Goal: Task Accomplishment & Management: Use online tool/utility

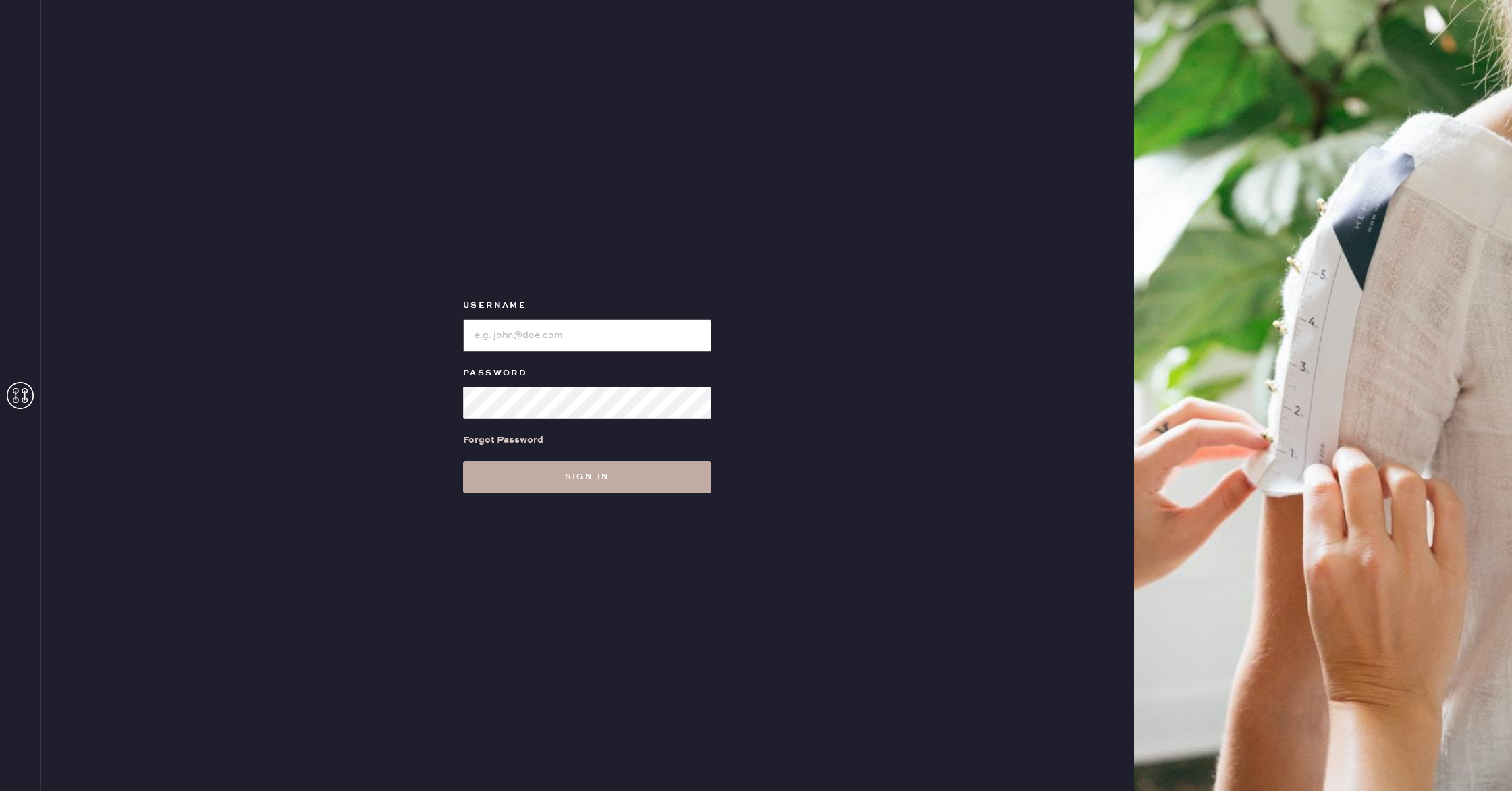
type input "reformationflatiron"
click at [665, 480] on button "Sign in" at bounding box center [586, 477] width 248 height 32
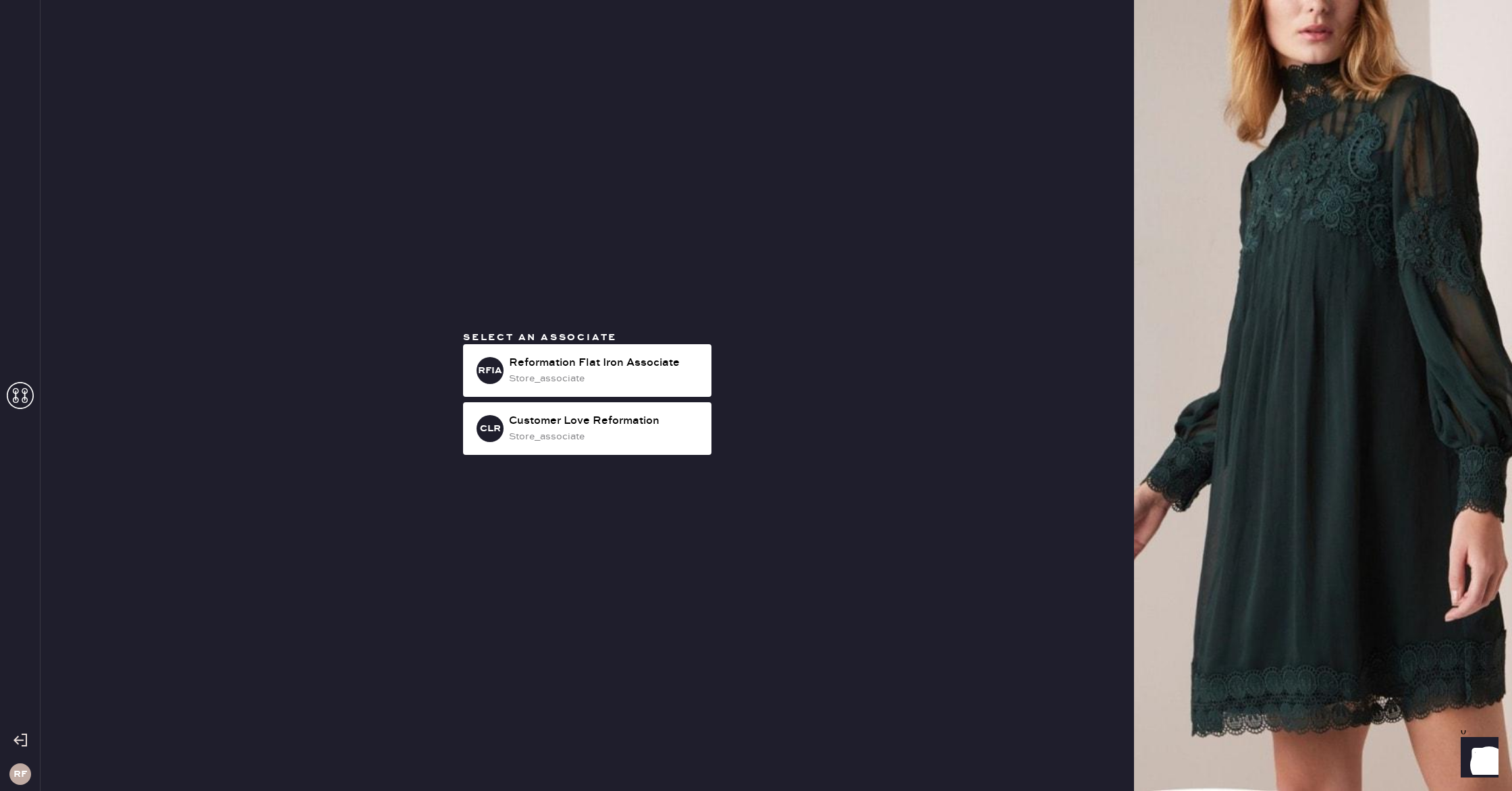
click at [646, 343] on div "Select an associate RFIA Reformation Flat Iron Associate store_associate CLR Cu…" at bounding box center [587, 396] width 270 height 130
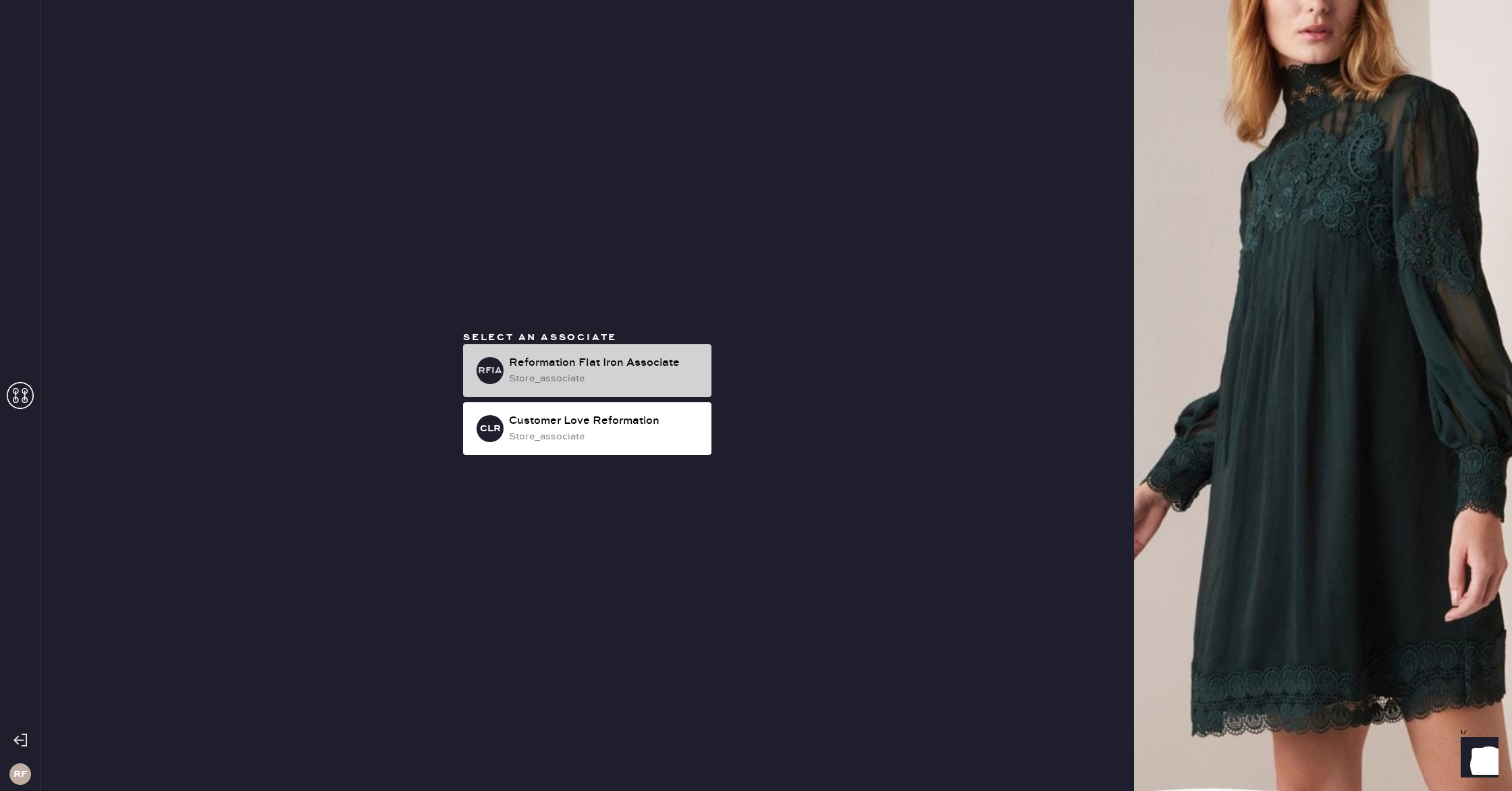
click at [646, 362] on div "Reformation Flat Iron Associate" at bounding box center [605, 363] width 191 height 16
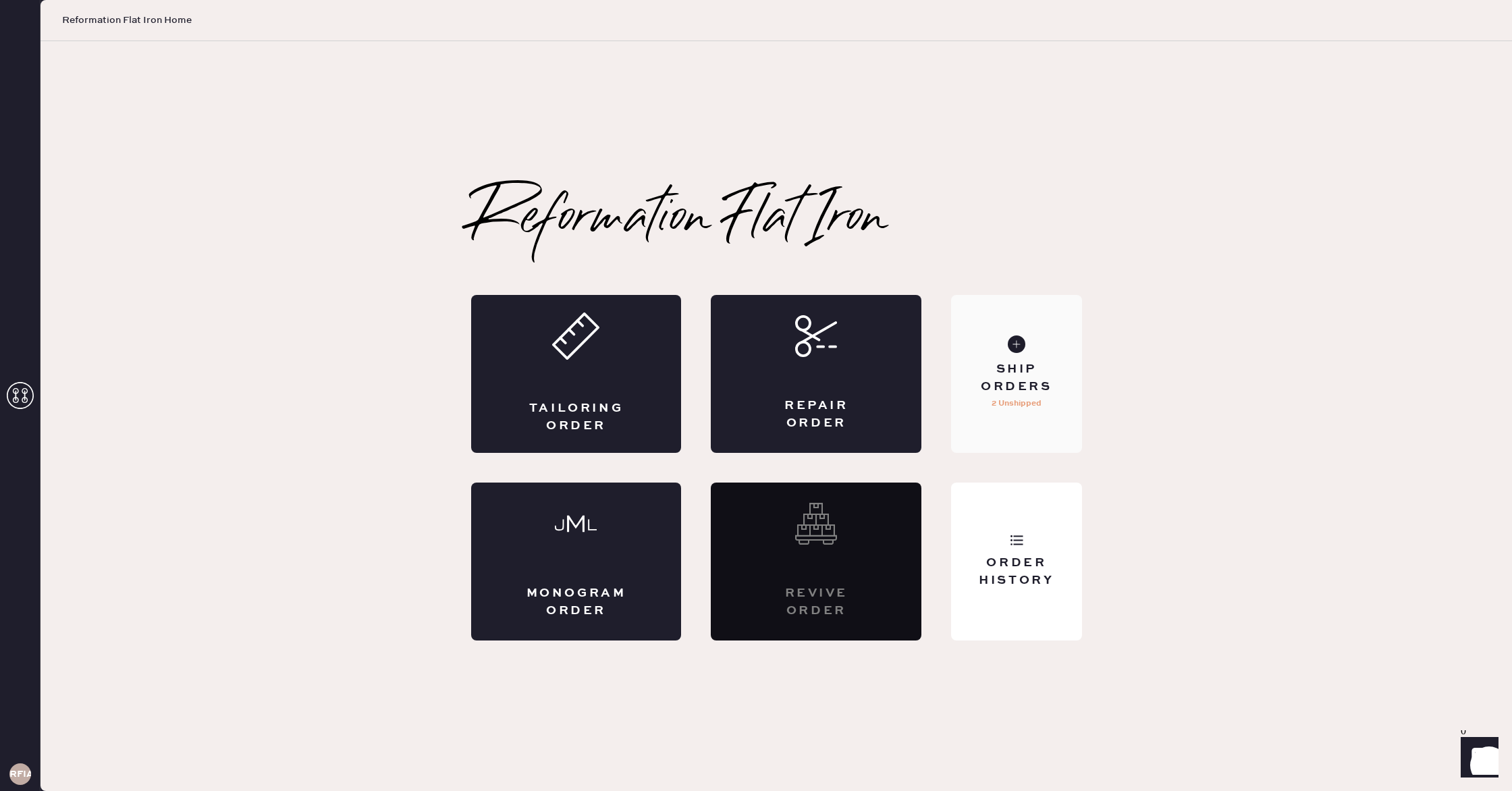
click at [1045, 406] on div "Ship Orders 2 Unshipped" at bounding box center [1016, 374] width 131 height 158
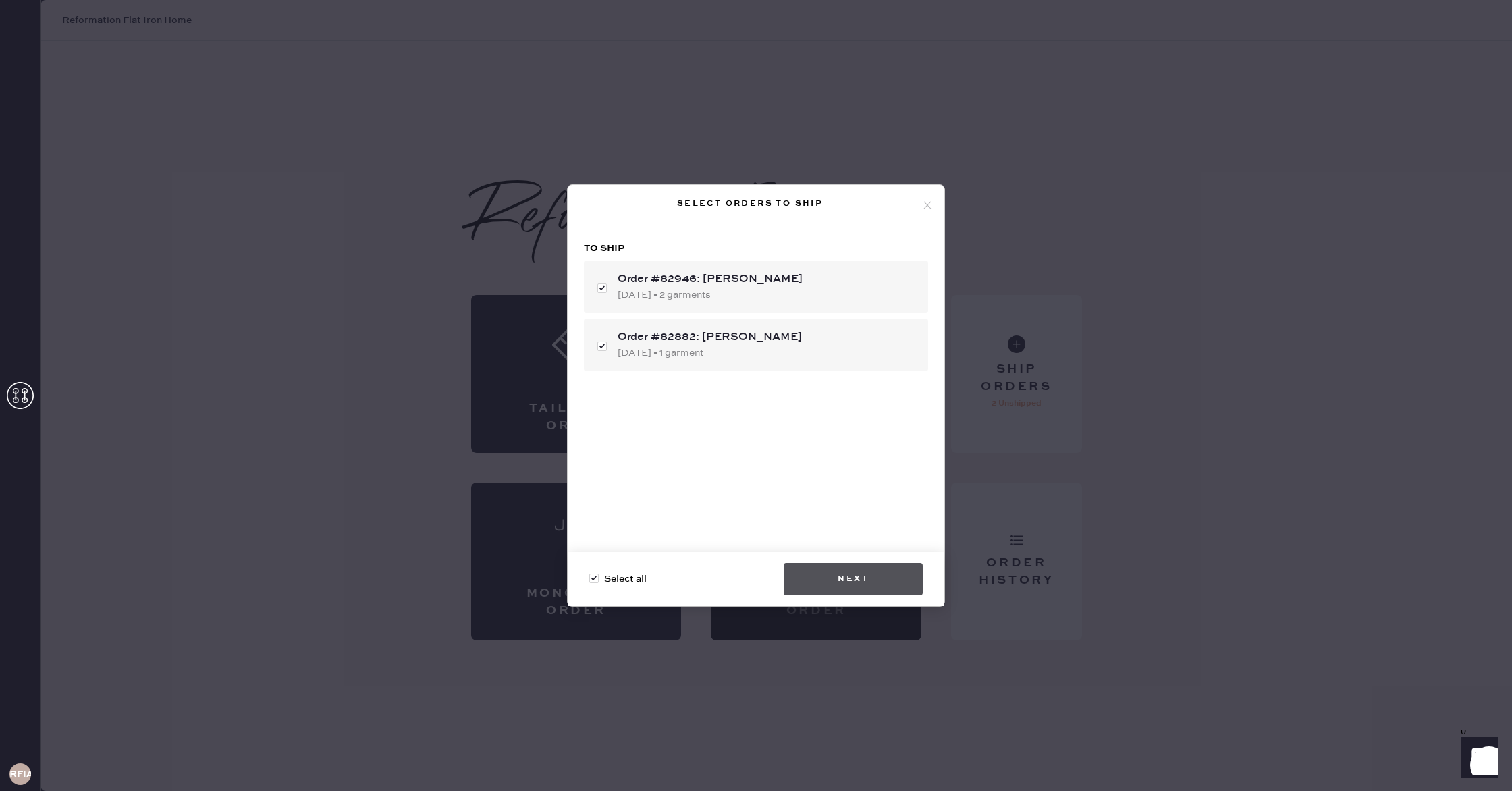
click at [843, 579] on button "Next" at bounding box center [853, 579] width 139 height 32
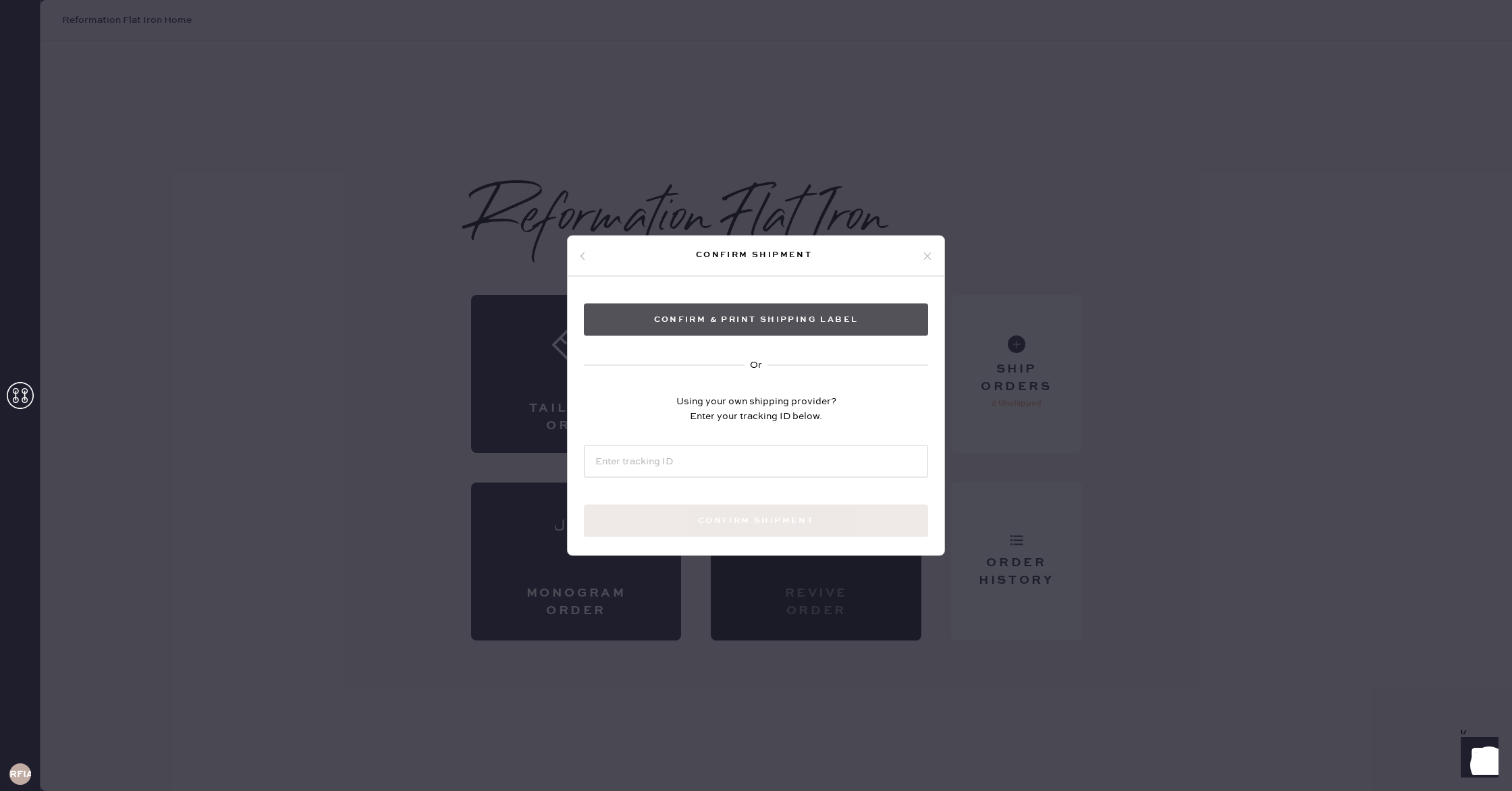
click at [775, 323] on button "Confirm & Print shipping label" at bounding box center [756, 319] width 345 height 32
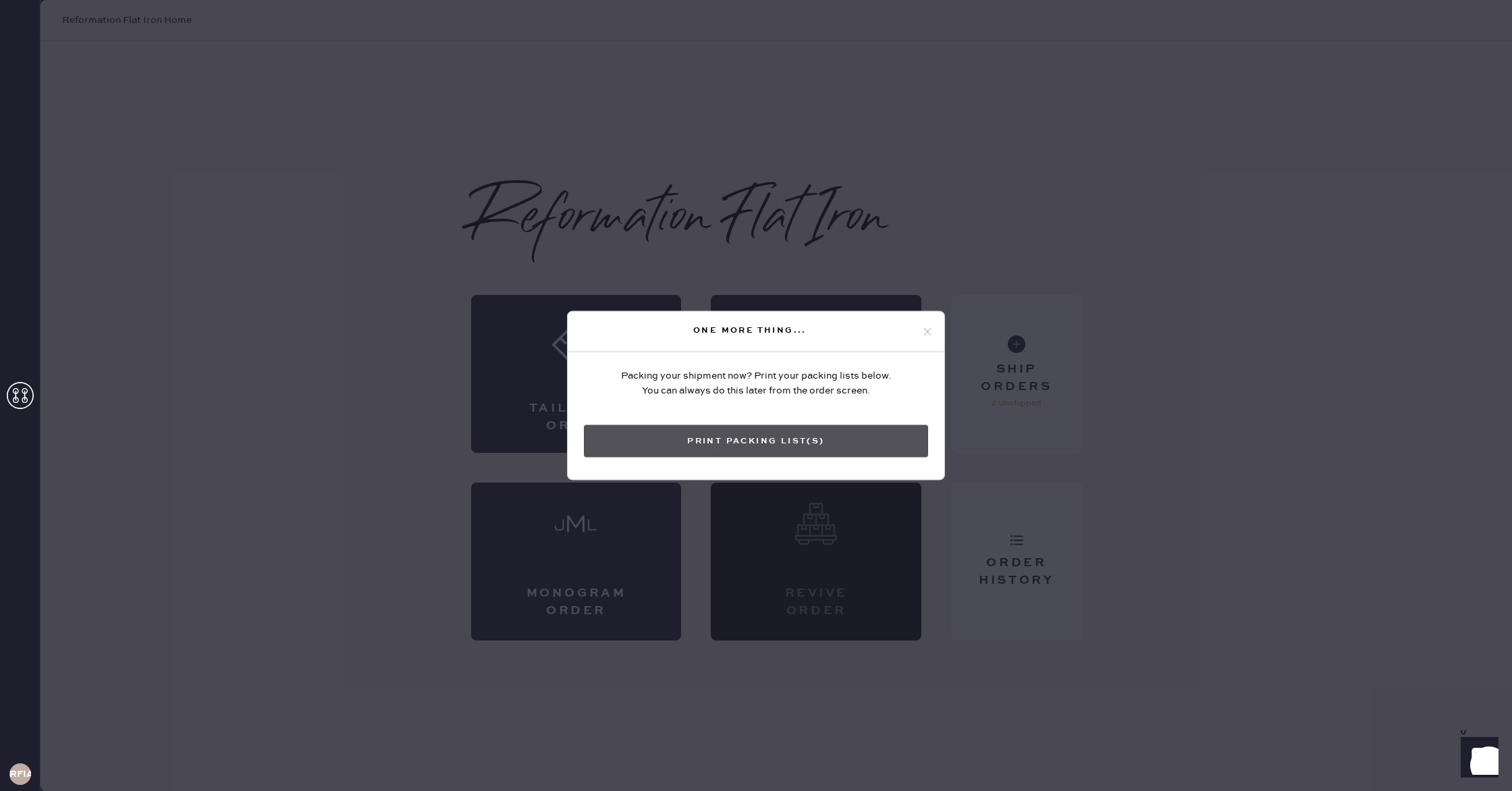
click at [758, 440] on button "Print Packing List(s)" at bounding box center [756, 441] width 345 height 32
